Goal: Task Accomplishment & Management: Manage account settings

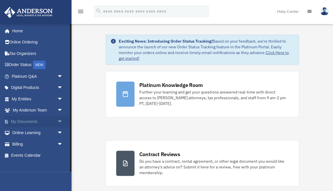
click at [29, 120] on link "My Documents arrow_drop_down" at bounding box center [38, 121] width 68 height 11
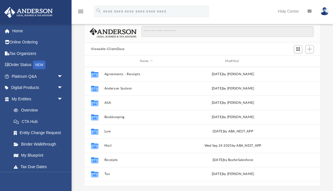
scroll to position [130, 235]
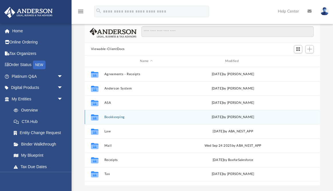
click at [110, 115] on button "Bookkeeping" at bounding box center [146, 117] width 84 height 4
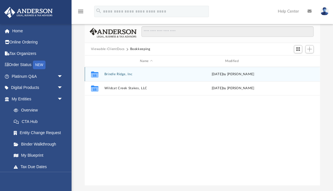
click at [124, 72] on button "Brindle Ridge, Inc" at bounding box center [146, 74] width 84 height 4
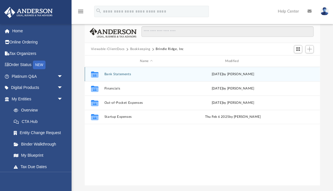
click at [124, 72] on button "Bank Statements" at bounding box center [146, 74] width 84 height 4
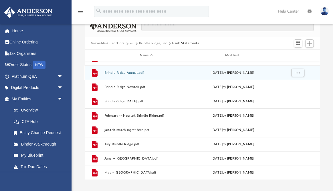
scroll to position [39, 0]
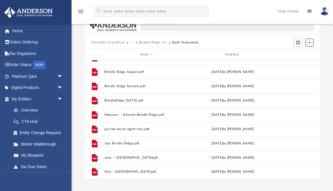
click at [309, 40] on span "Add" at bounding box center [309, 42] width 5 height 5
click at [298, 49] on li "Upload" at bounding box center [301, 50] width 18 height 6
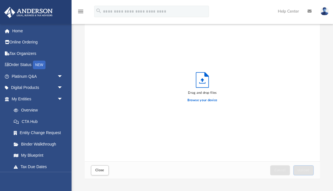
scroll to position [145, 235]
click at [212, 98] on label "Browse your device" at bounding box center [202, 100] width 30 height 5
click at [0, 0] on input "Browse your device" at bounding box center [0, 0] width 0 height 0
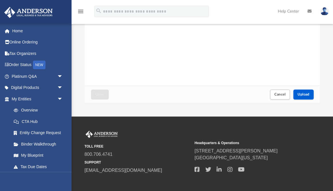
scroll to position [117, 0]
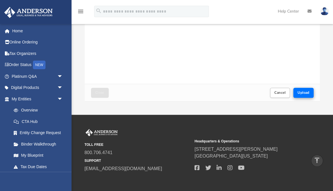
click at [301, 91] on span "Upload" at bounding box center [304, 92] width 12 height 3
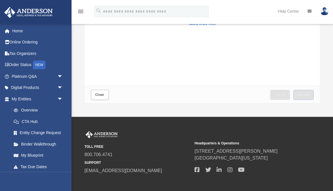
scroll to position [120, 0]
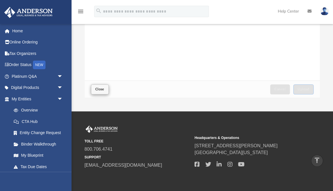
click at [99, 88] on span "Close" at bounding box center [99, 89] width 9 height 3
click at [101, 88] on span "Close" at bounding box center [99, 89] width 9 height 3
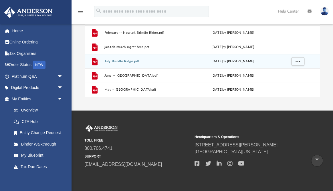
scroll to position [0, 0]
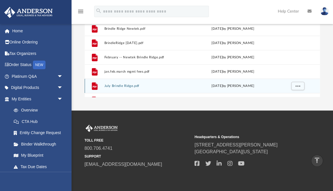
click at [97, 82] on icon "File" at bounding box center [94, 86] width 9 height 9
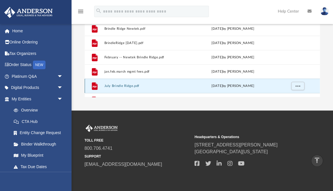
click at [118, 79] on div "File July Brindle Ridge.pdf Mon Aug 4 2025 by Karen Hata" at bounding box center [202, 86] width 235 height 14
click at [117, 79] on div "File July Brindle Ridge.pdf Mon Aug 4 2025 by Karen Hata" at bounding box center [202, 86] width 235 height 14
click at [111, 79] on div "File July Brindle Ridge.pdf Mon Aug 4 2025 by Karen Hata" at bounding box center [202, 86] width 235 height 14
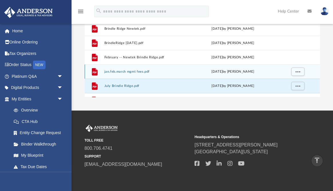
click at [103, 74] on div "File jan.feb.march mgmt fees.pdf Tue Feb 18 2025 by Karen Hata" at bounding box center [202, 71] width 235 height 14
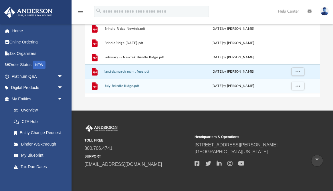
click at [102, 79] on div "File July Brindle Ridge.pdf Mon Aug 4 2025 by Karen Hata" at bounding box center [202, 86] width 235 height 14
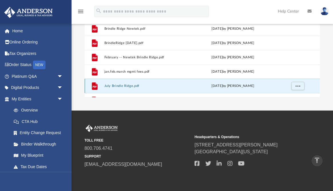
click at [102, 79] on div "File July Brindle Ridge.pdf Mon Aug 4 2025 by Karen Hata" at bounding box center [202, 86] width 235 height 14
click at [117, 80] on div "File July Brindle Ridge.pdf Mon Aug 4 2025 by Karen Hata" at bounding box center [202, 86] width 235 height 14
click at [140, 79] on div "File July Brindle Ridge.pdf Mon Aug 4 2025 by Karen Hata" at bounding box center [202, 86] width 235 height 14
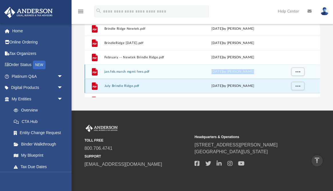
click at [154, 74] on div "File 2025.03.31 Brindle Ridge Newtek 2404 - Statement .pdf Wed May 28 2025 by K…" at bounding box center [202, 57] width 235 height 157
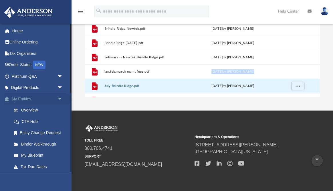
click at [57, 97] on span "arrow_drop_down" at bounding box center [62, 99] width 11 height 12
click at [57, 97] on span "arrow_drop_up" at bounding box center [62, 99] width 11 height 12
click at [57, 97] on span "arrow_drop_down" at bounding box center [62, 99] width 11 height 12
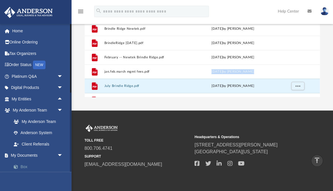
click at [23, 166] on link "Box" at bounding box center [40, 166] width 64 height 11
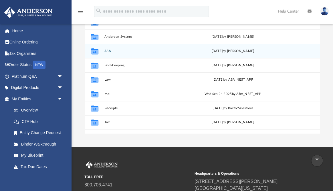
scroll to position [84, 0]
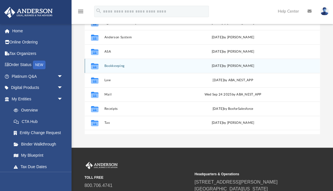
click at [112, 64] on button "Bookkeeping" at bounding box center [146, 66] width 84 height 4
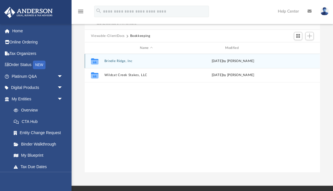
scroll to position [43, 0]
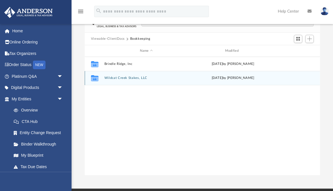
click at [118, 76] on button "Wildcat Creek Stakes, LLC" at bounding box center [146, 78] width 84 height 4
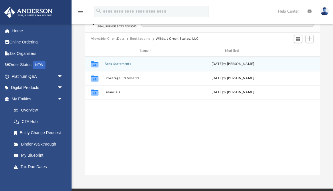
click at [125, 62] on button "Bank Statements" at bounding box center [146, 64] width 84 height 4
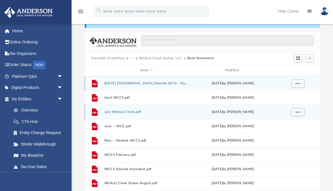
scroll to position [17, 0]
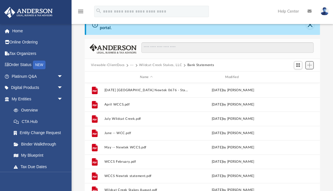
click at [309, 63] on span "Add" at bounding box center [309, 65] width 5 height 5
click at [299, 72] on li "Upload" at bounding box center [301, 73] width 18 height 6
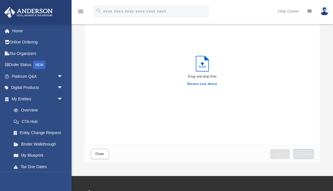
scroll to position [57, 0]
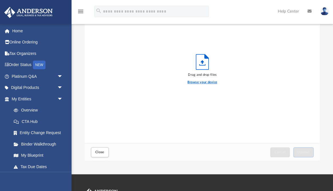
click at [206, 80] on label "Browse your device" at bounding box center [202, 82] width 30 height 5
click at [0, 0] on input "Browse your device" at bounding box center [0, 0] width 0 height 0
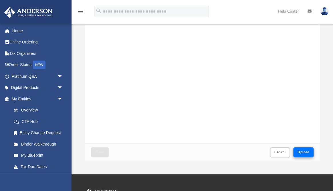
click at [306, 150] on span "Upload" at bounding box center [304, 151] width 12 height 3
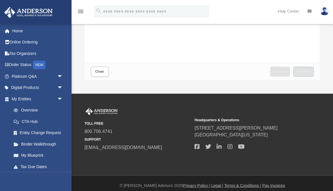
scroll to position [137, 0]
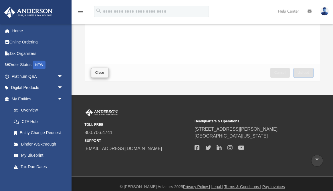
click at [100, 71] on span "Close" at bounding box center [99, 72] width 9 height 3
click at [99, 71] on span "Close" at bounding box center [99, 72] width 9 height 3
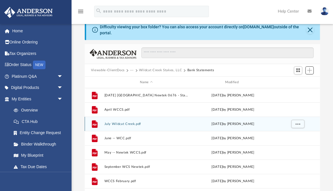
scroll to position [10, 0]
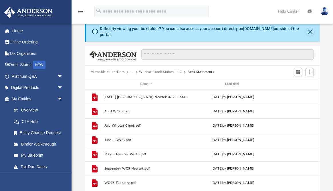
click at [148, 70] on button "Wildcat Creek Stakes, LLC" at bounding box center [160, 72] width 43 height 5
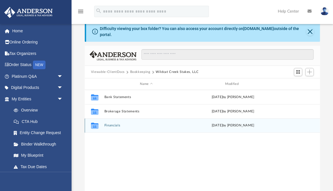
click at [114, 124] on button "Financials" at bounding box center [146, 126] width 84 height 4
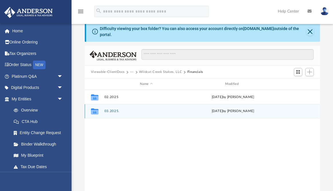
click at [115, 109] on button "03.2025." at bounding box center [146, 111] width 84 height 4
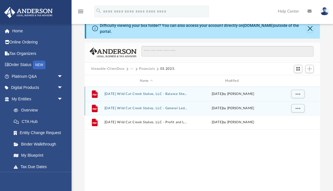
scroll to position [13, 0]
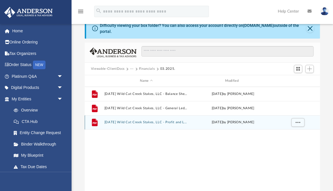
click at [139, 120] on button "2025.03.31 Wild Cat Creek Stakes, LLC - Profit and Loss.pdf" at bounding box center [146, 122] width 84 height 4
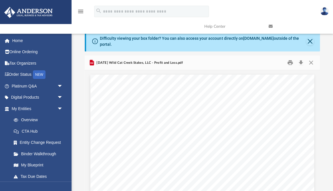
scroll to position [0, 0]
click at [308, 39] on button "Close" at bounding box center [310, 41] width 8 height 8
